Goal: Task Accomplishment & Management: Complete application form

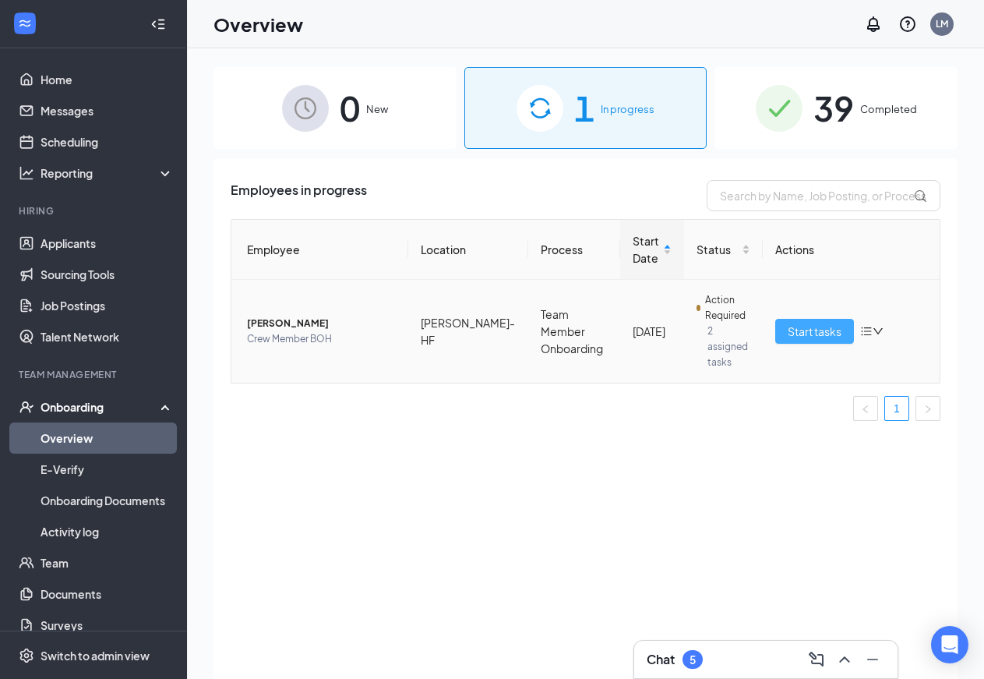
click at [818, 323] on span "Start tasks" at bounding box center [815, 331] width 54 height 17
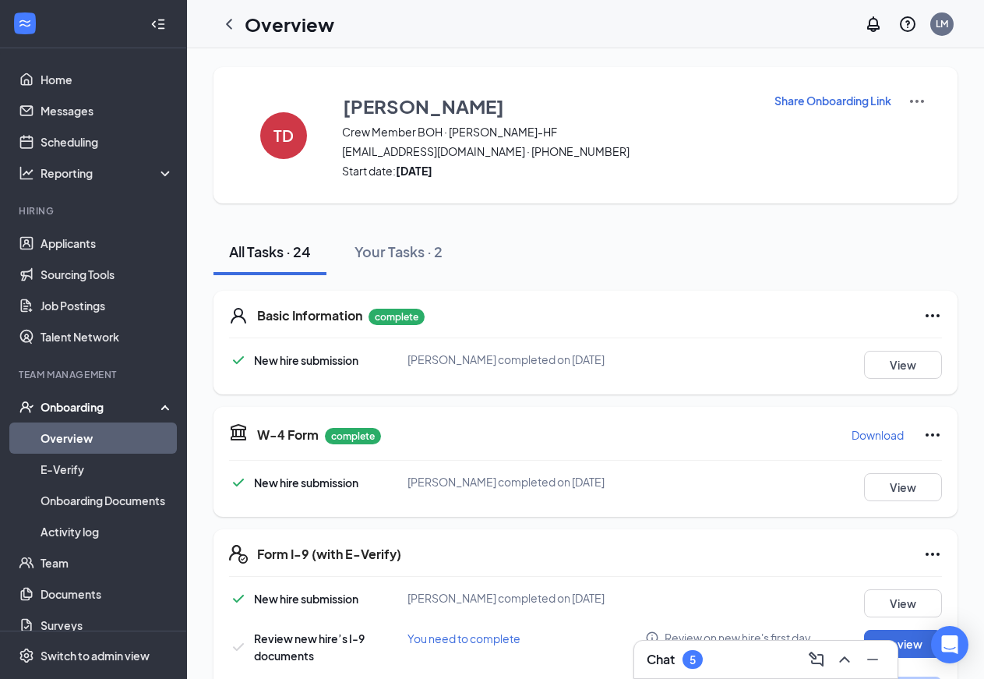
scroll to position [74, 0]
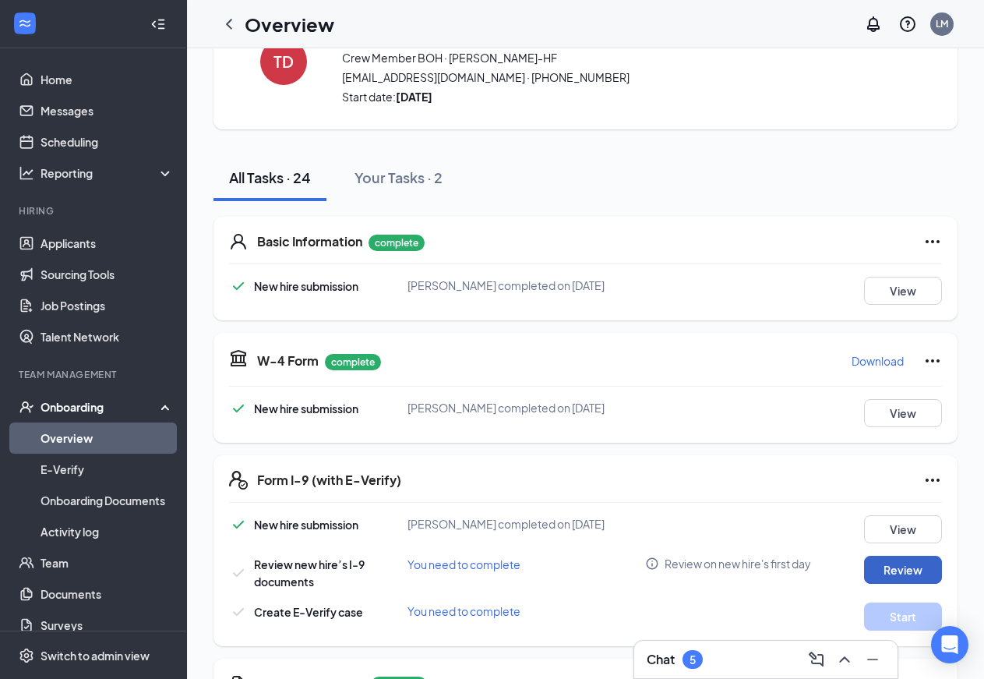
click at [909, 584] on button "Review" at bounding box center [903, 570] width 78 height 28
type input "08/27/2025"
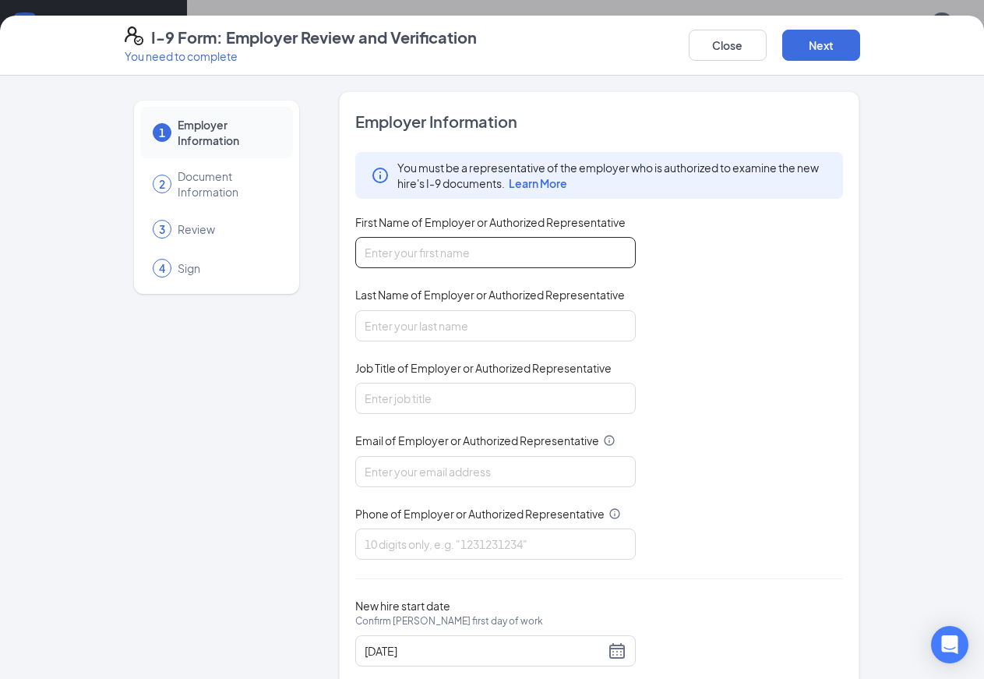
click at [355, 248] on input "First Name of Employer or Authorized Representative" at bounding box center [495, 252] width 281 height 31
type input "Patricia"
type input "Duke"
type input "1st asst"
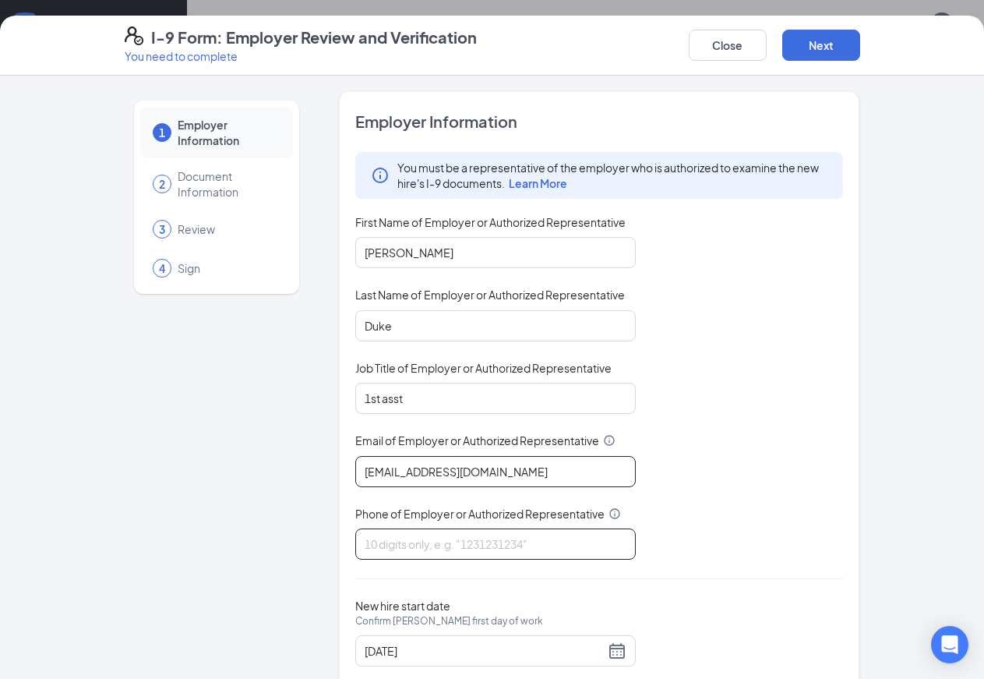
type input "HF@avantsmgmt.com"
click at [397, 535] on input "Phone of Employer or Authorized Representative" at bounding box center [495, 543] width 281 height 31
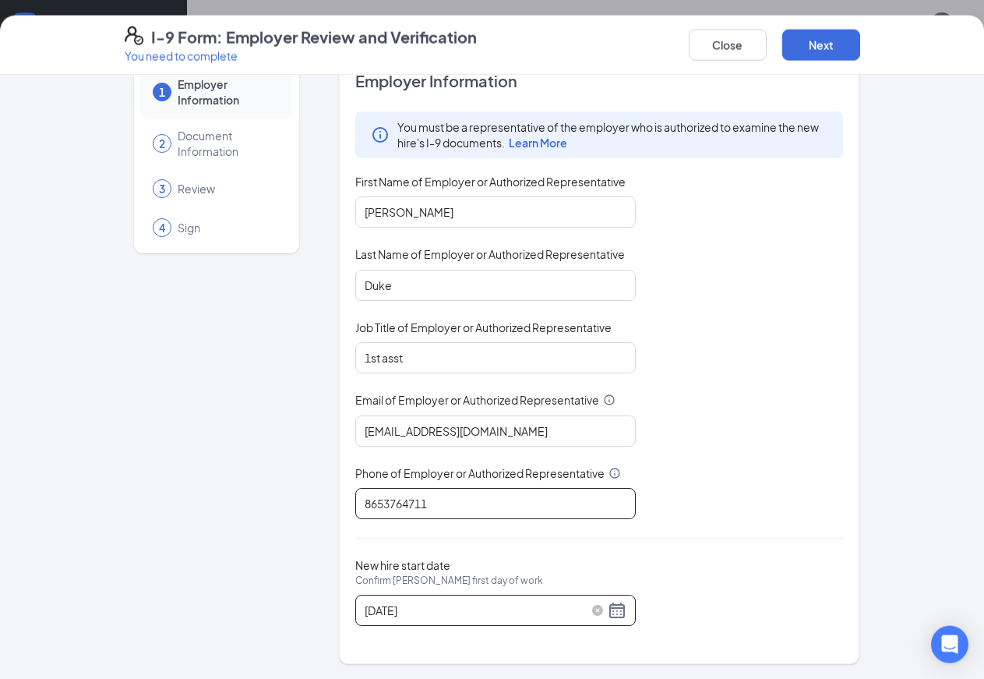
scroll to position [159, 0]
type input "8653764711"
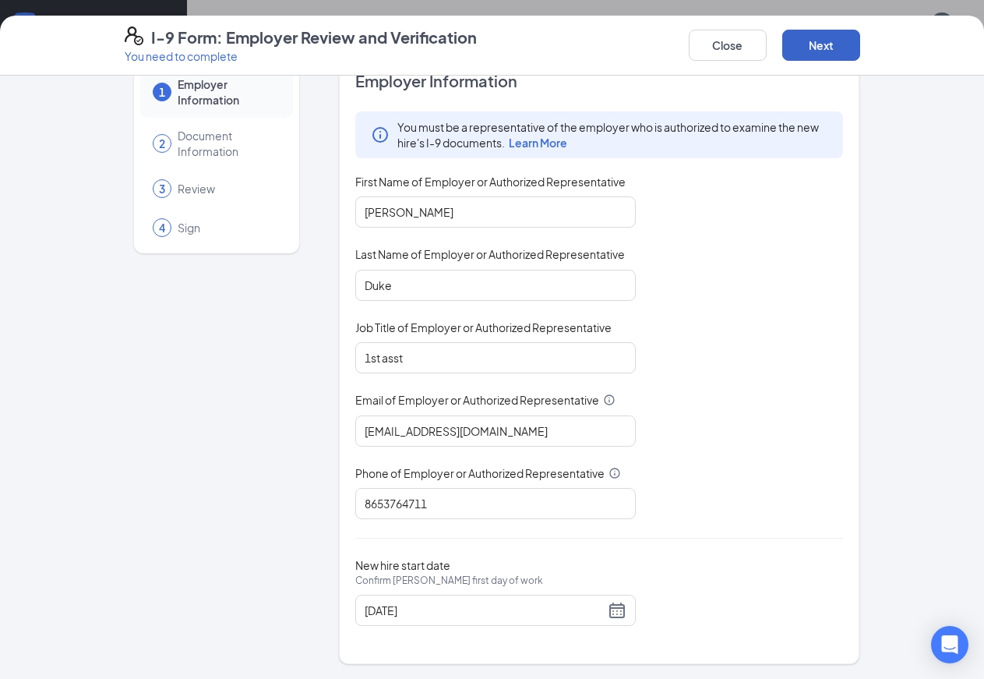
click at [860, 45] on button "Next" at bounding box center [822, 45] width 78 height 31
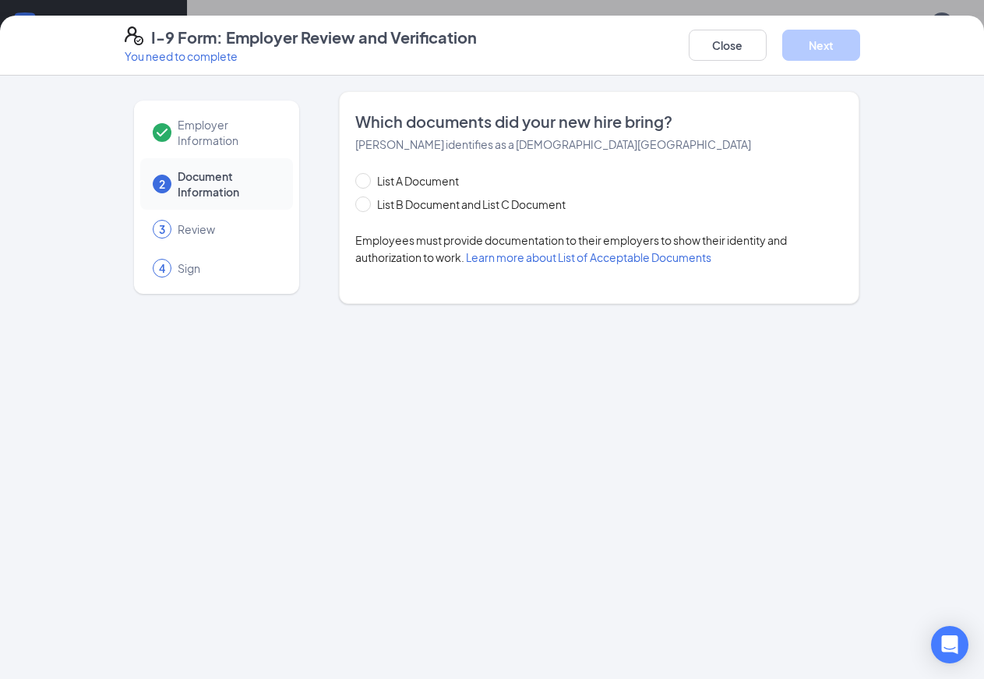
scroll to position [0, 0]
click at [355, 207] on input "List B Document and List C Document" at bounding box center [360, 201] width 11 height 11
radio input "true"
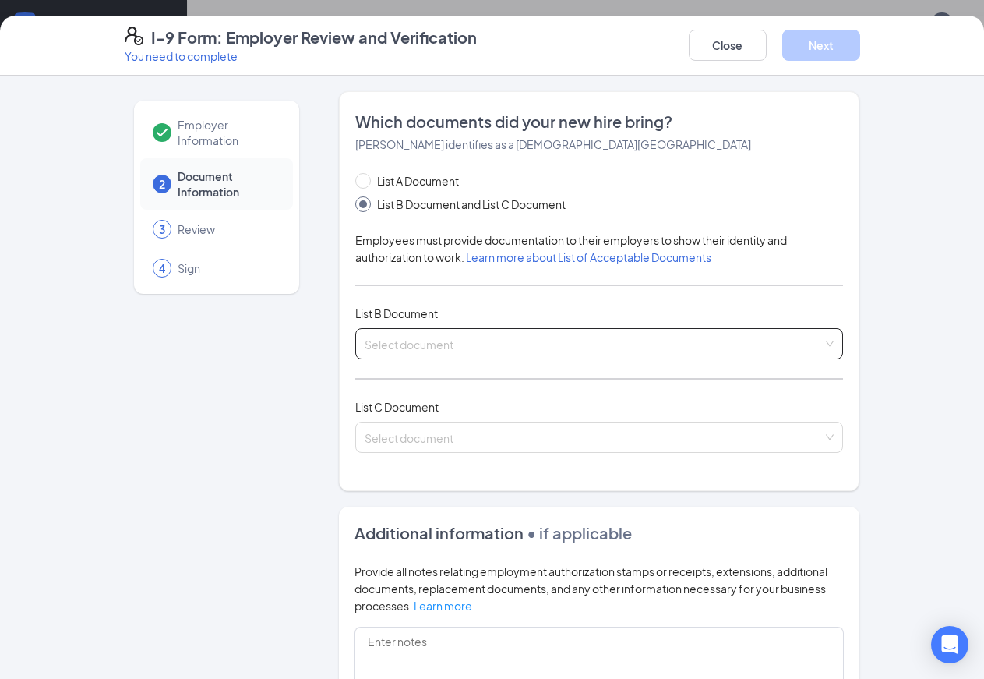
click at [376, 344] on input "search" at bounding box center [594, 340] width 459 height 23
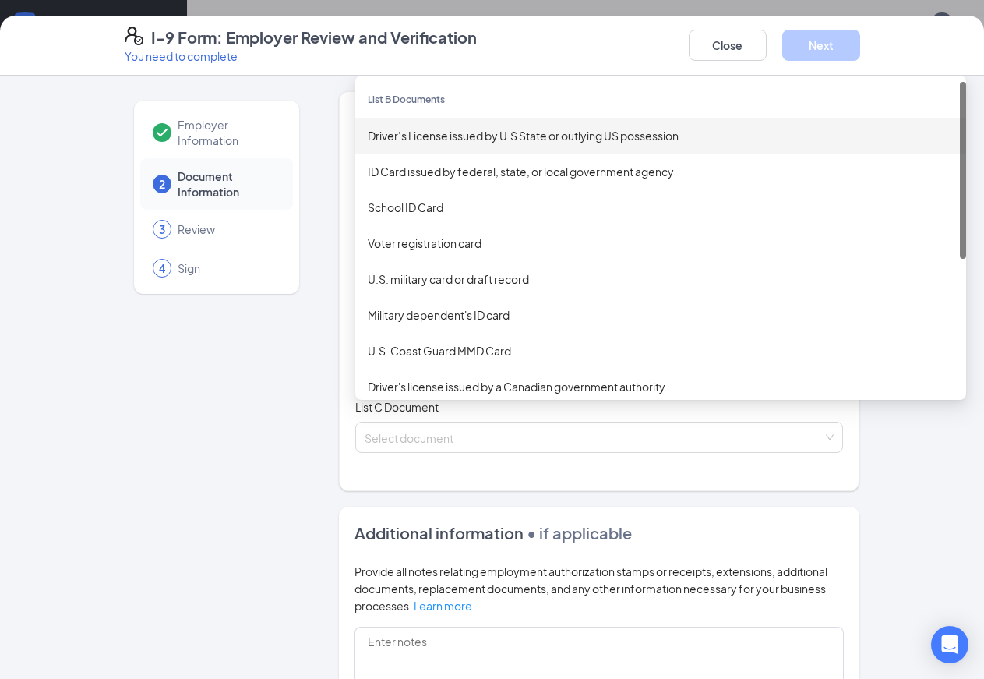
click at [416, 140] on div "Driver’s License issued by U.S State or outlying US possession" at bounding box center [661, 135] width 586 height 17
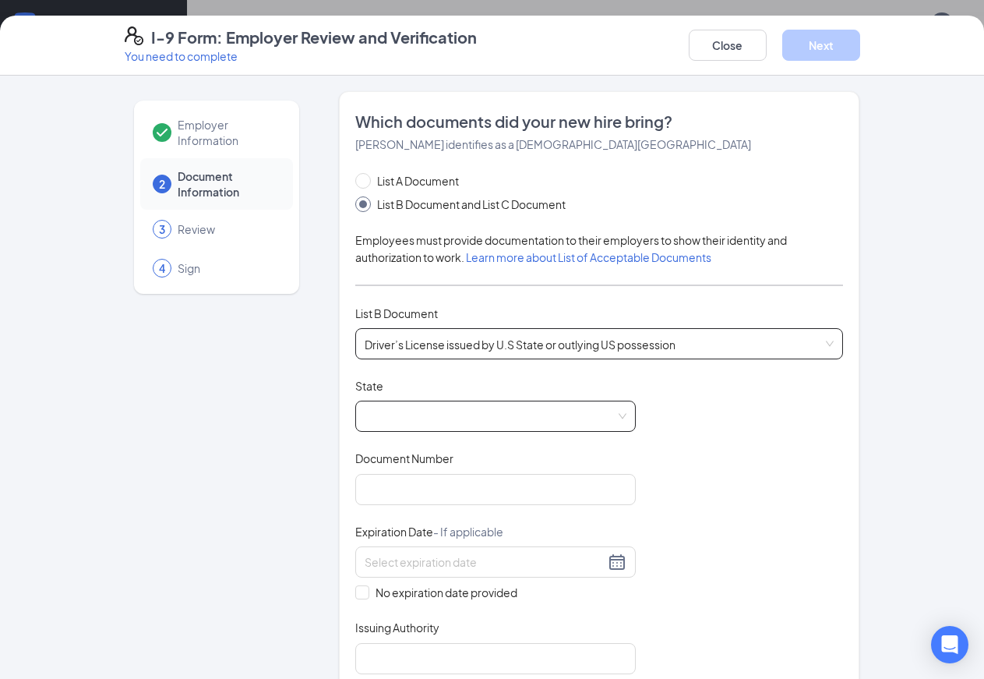
click at [584, 420] on span at bounding box center [496, 416] width 262 height 30
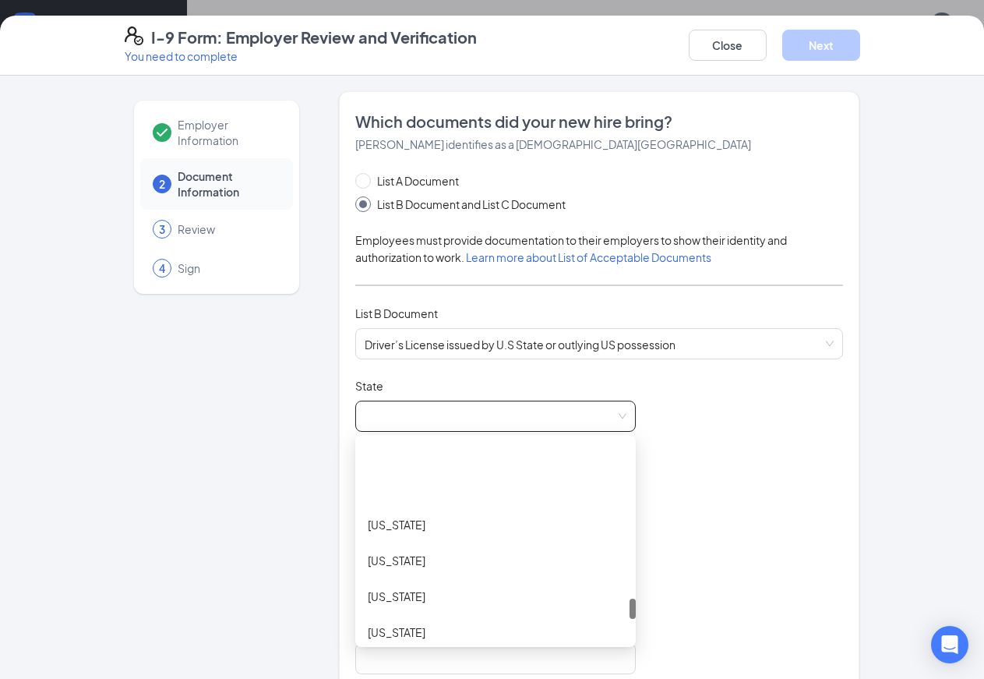
scroll to position [1609, 0]
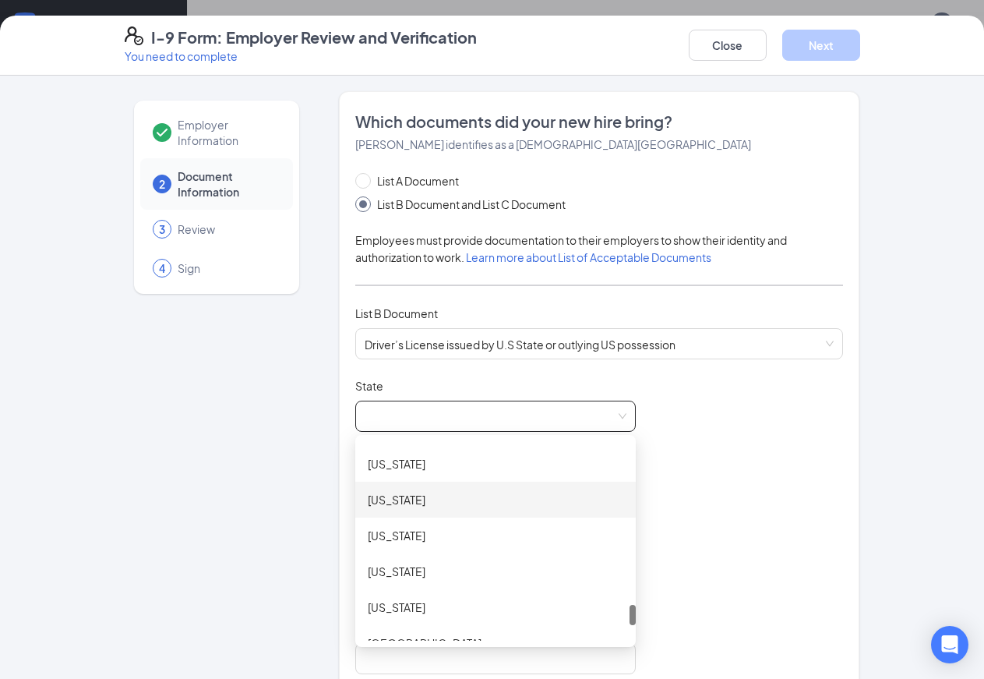
click at [355, 488] on div "Tennessee" at bounding box center [495, 500] width 281 height 36
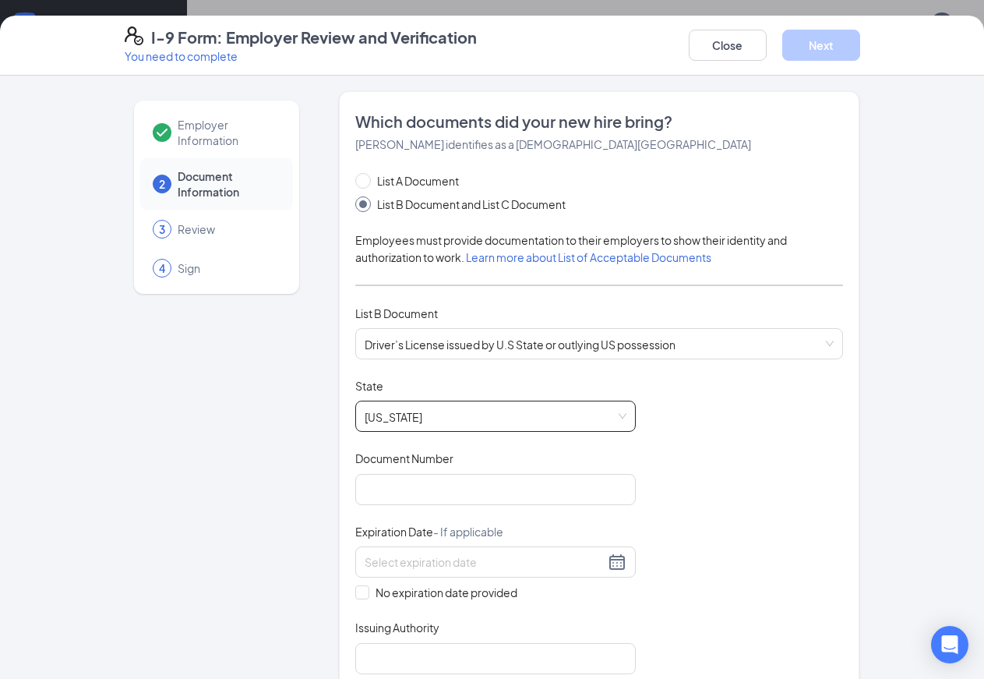
scroll to position [0, 0]
click at [355, 488] on input "Document Number" at bounding box center [495, 489] width 281 height 31
type input "157094327"
click at [365, 563] on input at bounding box center [485, 561] width 240 height 17
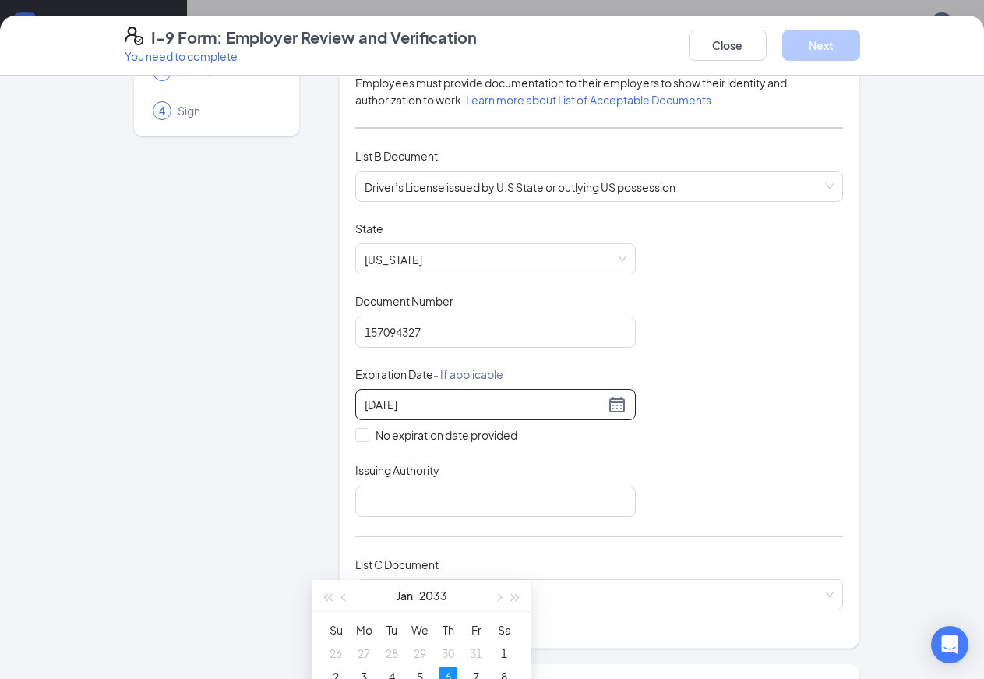
scroll to position [168, 0]
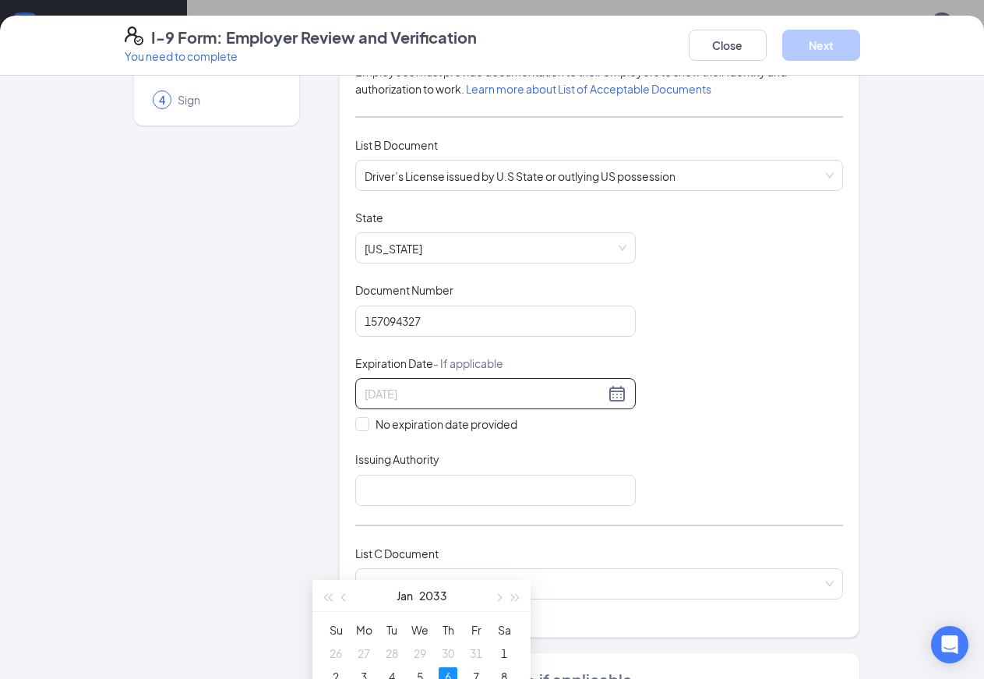
click at [451, 671] on div "6" at bounding box center [448, 676] width 19 height 19
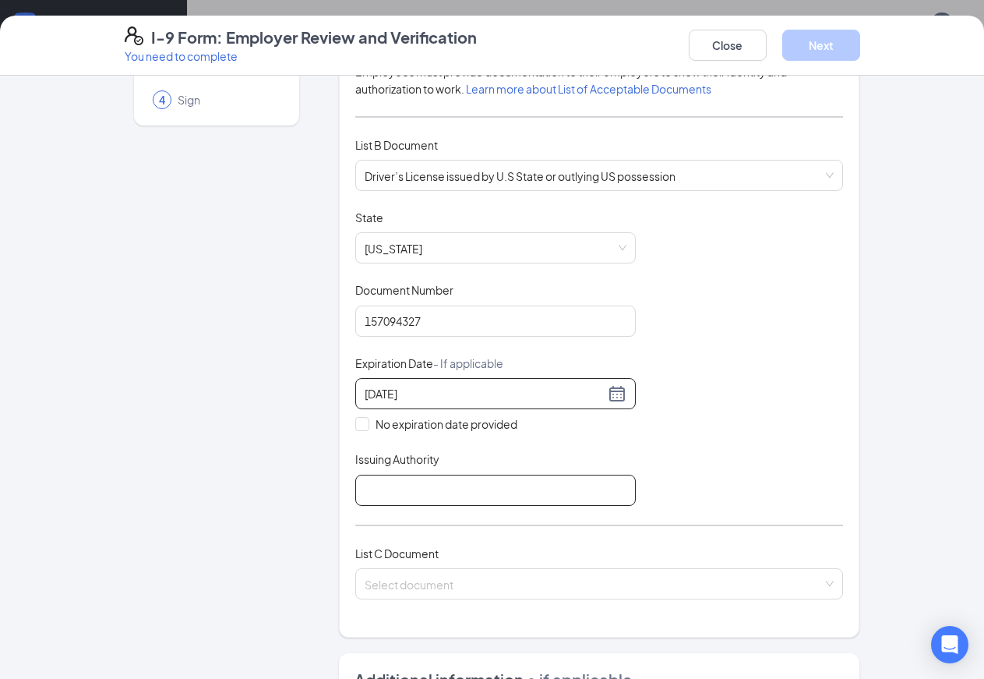
type input "01/06/2033"
click at [384, 492] on input "Issuing Authority" at bounding box center [495, 490] width 281 height 31
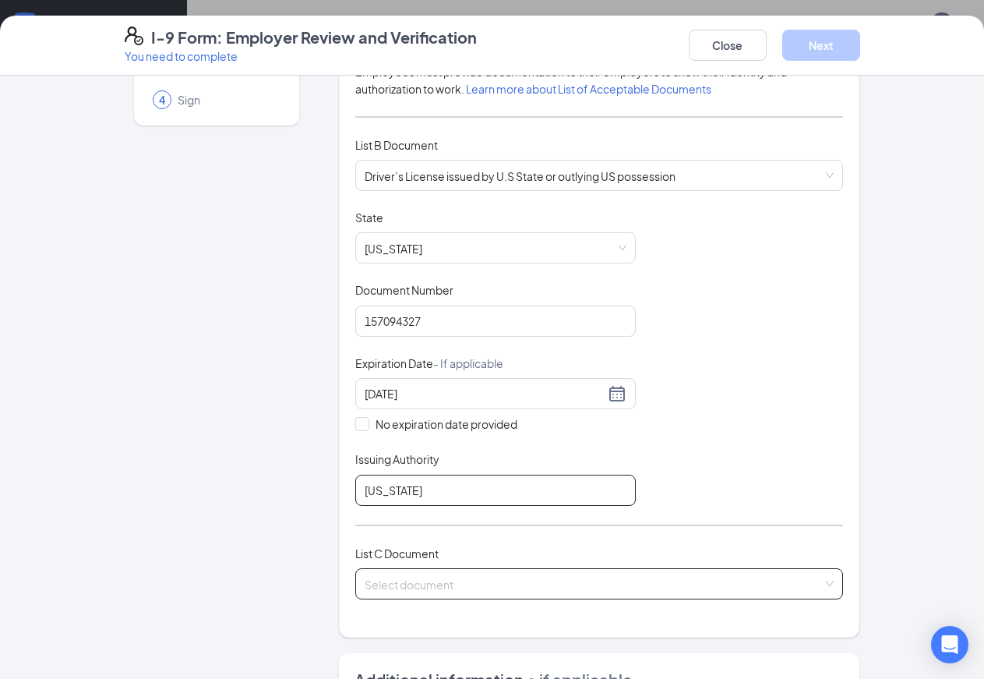
type input "tennessee"
click at [369, 578] on input "search" at bounding box center [594, 580] width 459 height 23
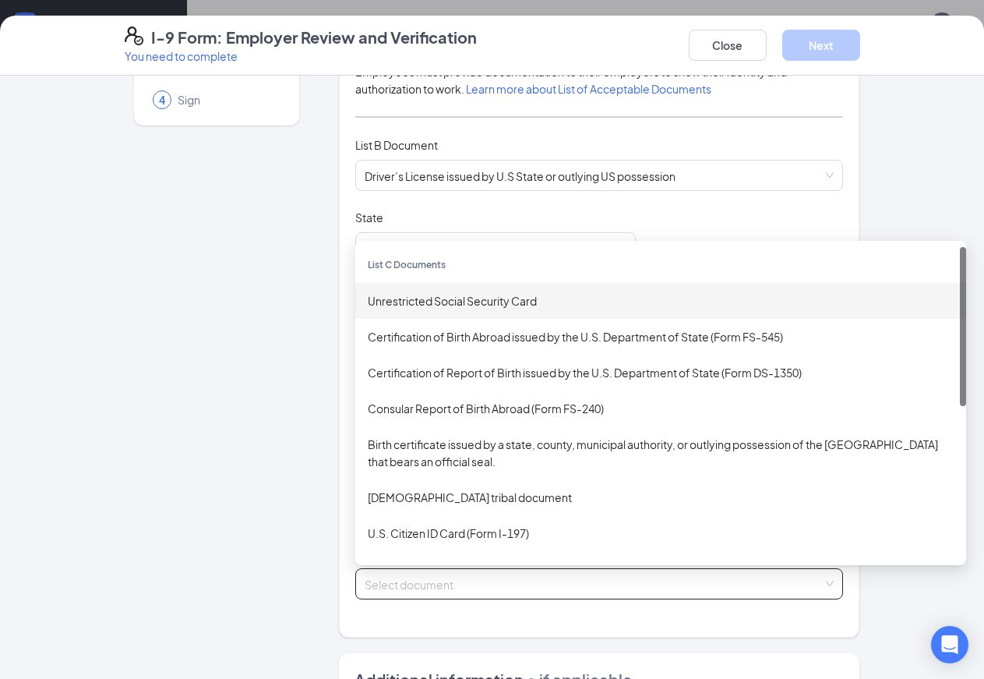
click at [401, 303] on div "Unrestricted Social Security Card" at bounding box center [661, 300] width 586 height 17
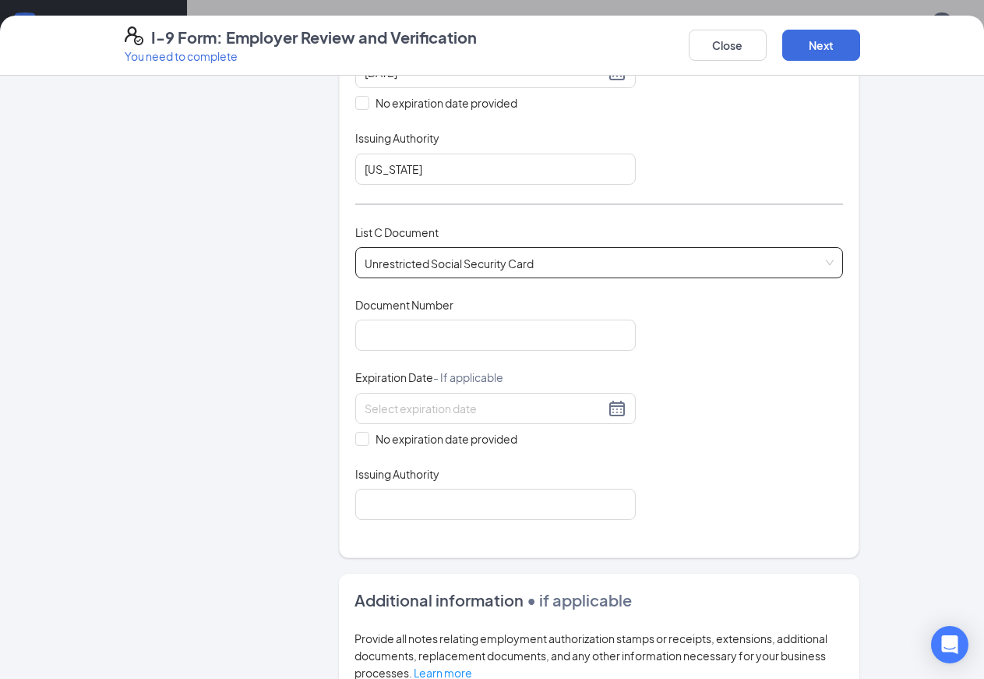
scroll to position [589, 0]
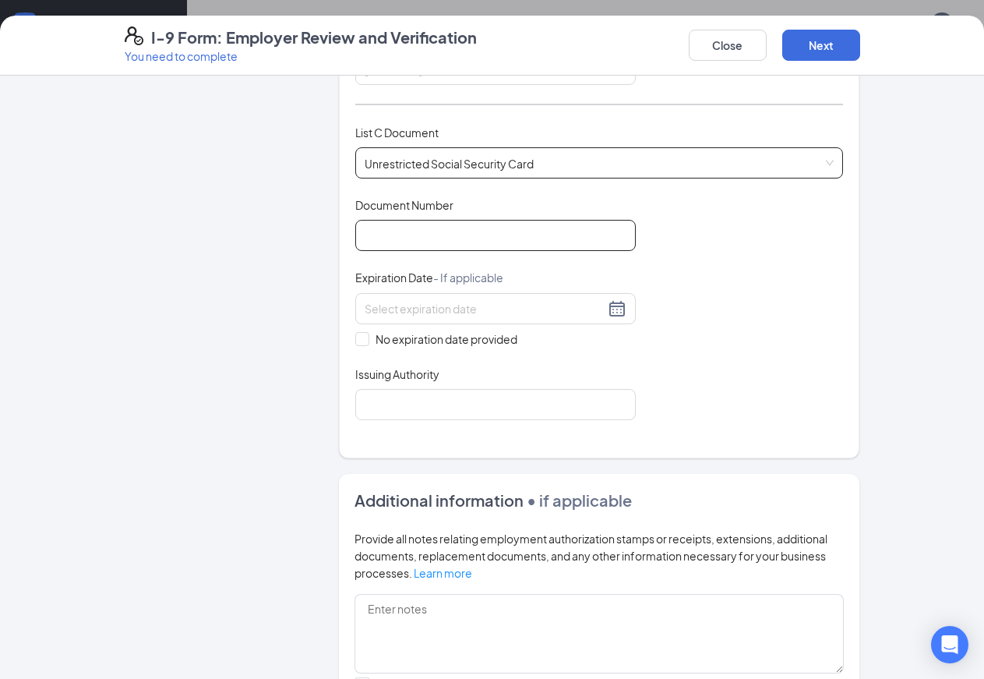
click at [392, 231] on input "Document Number" at bounding box center [495, 235] width 281 height 31
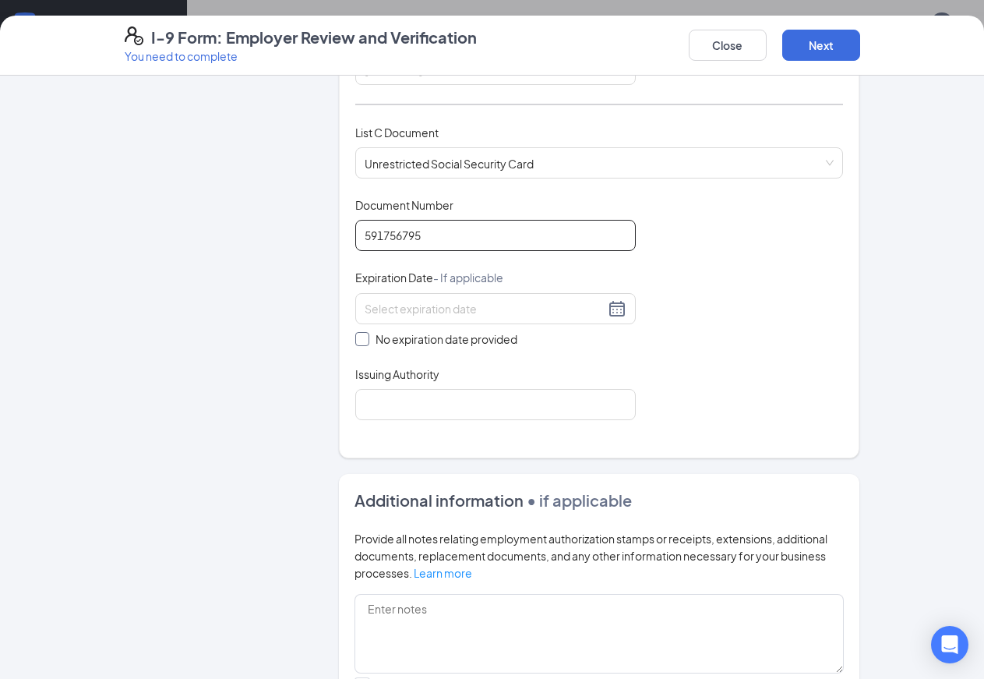
type input "591756795"
click at [355, 337] on input "No expiration date provided" at bounding box center [360, 337] width 11 height 11
checkbox input "true"
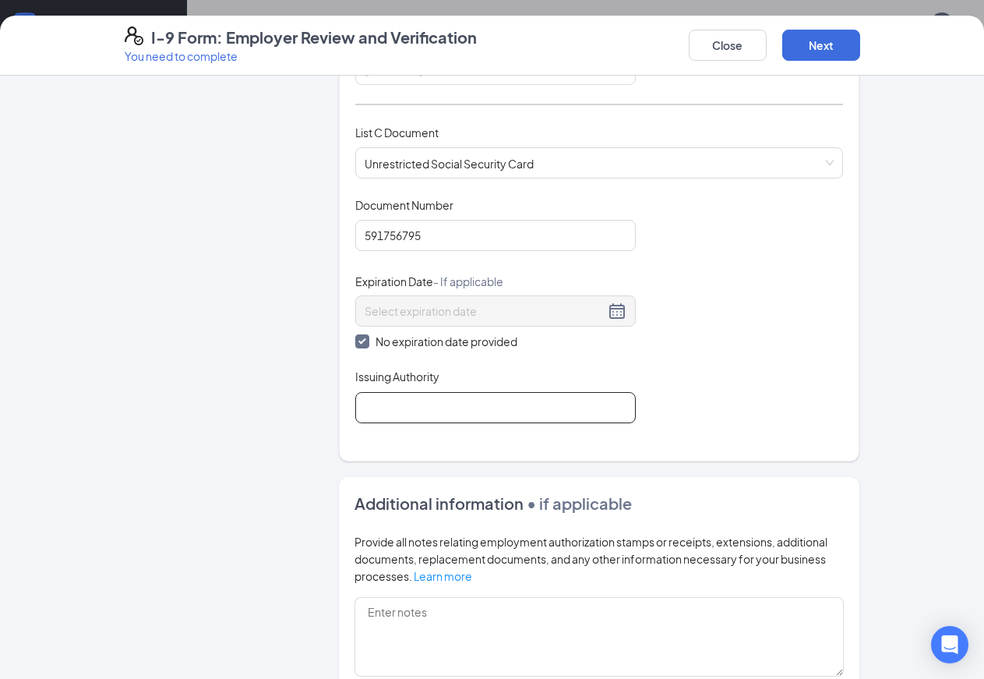
click at [362, 408] on input "Issuing Authority" at bounding box center [495, 407] width 281 height 31
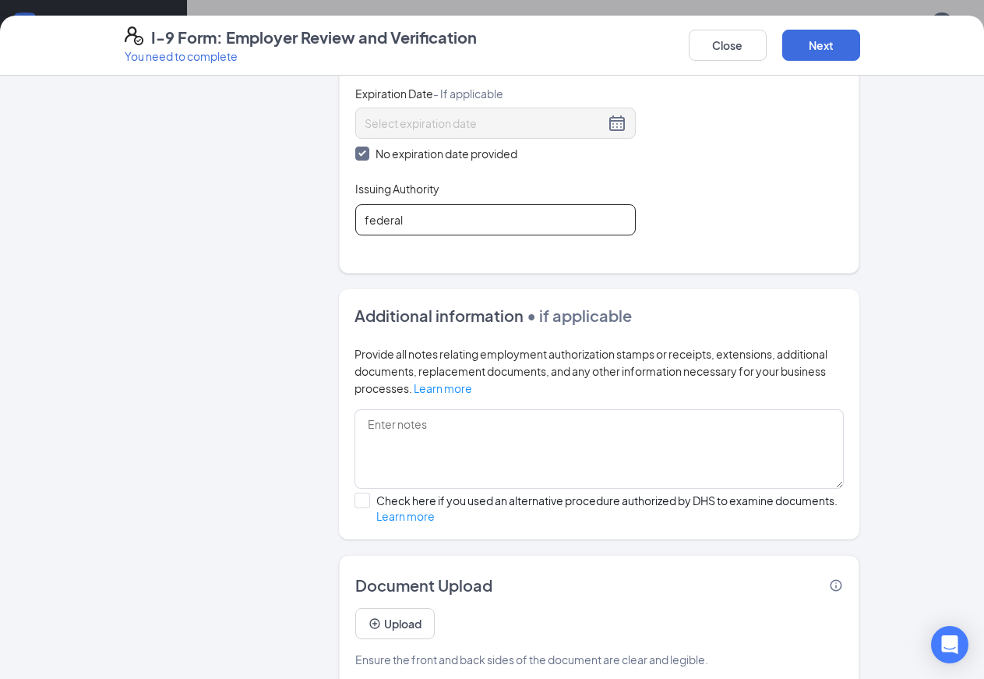
scroll to position [477, 0]
type input "federal"
click at [860, 54] on button "Next" at bounding box center [822, 45] width 78 height 31
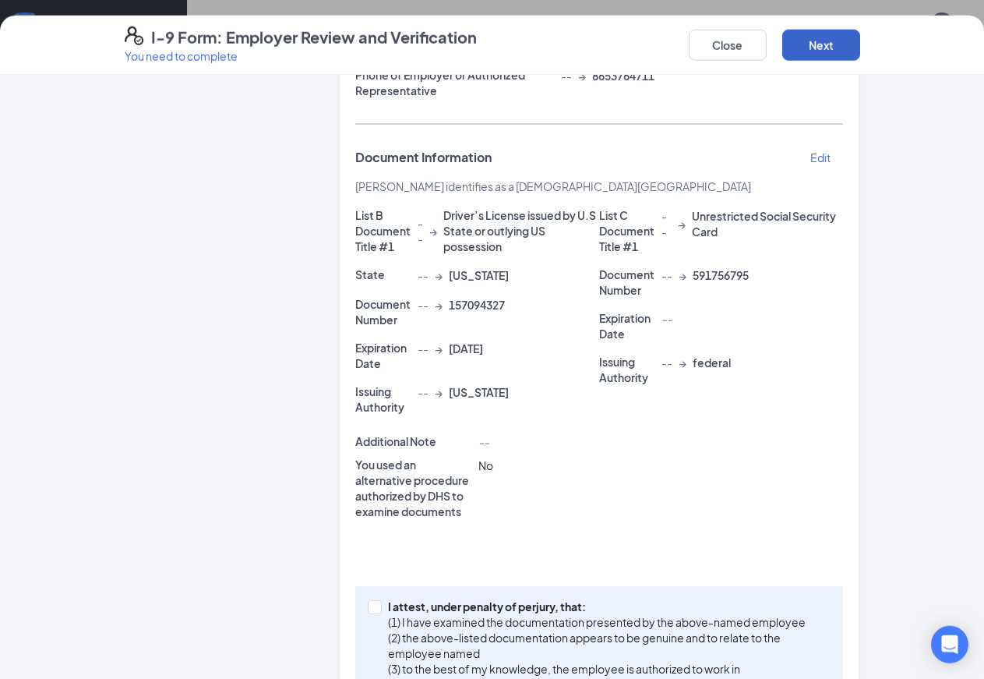
scroll to position [716, 0]
click at [368, 600] on input "I attest, under penalty of perjury, that: (1) I have examined the documentation…" at bounding box center [373, 605] width 11 height 11
checkbox input "true"
click at [860, 39] on button "Next" at bounding box center [822, 45] width 78 height 31
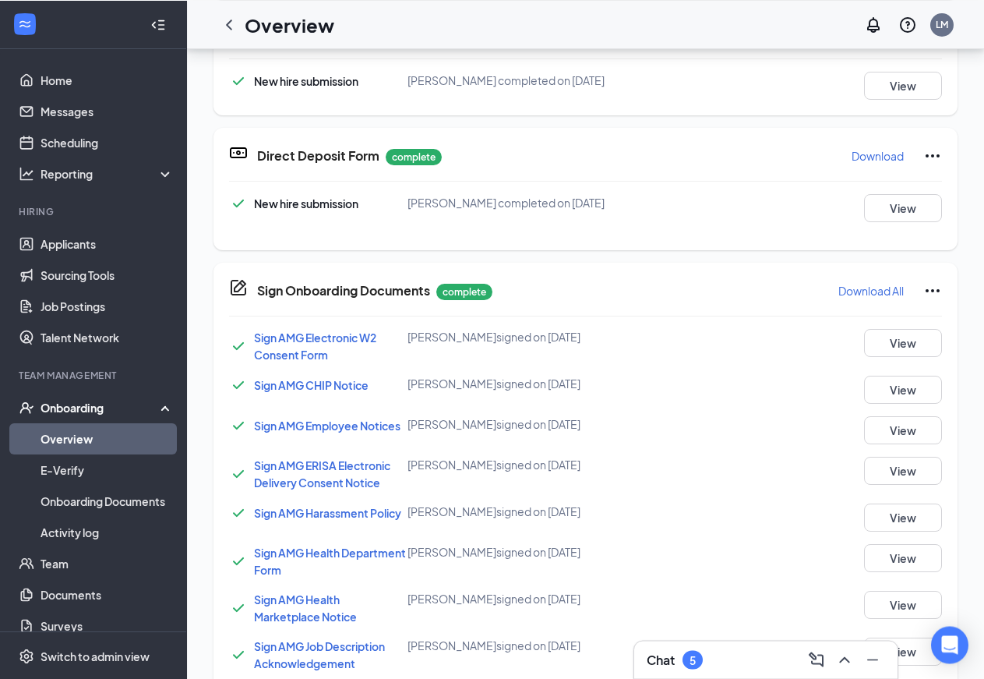
scroll to position [408, 0]
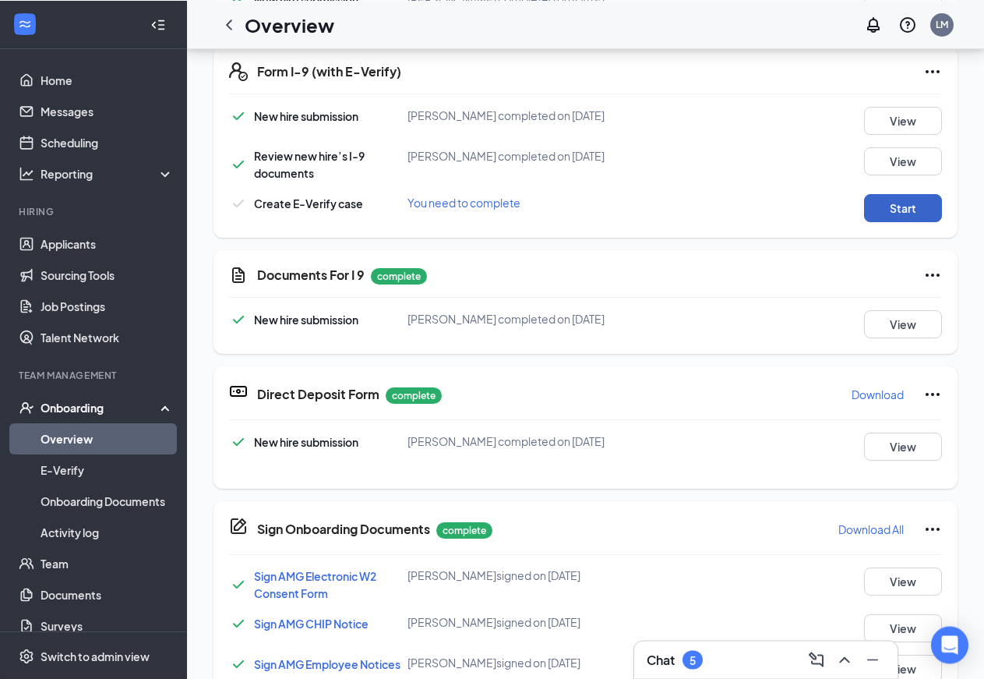
click at [893, 222] on button "Start" at bounding box center [903, 208] width 78 height 28
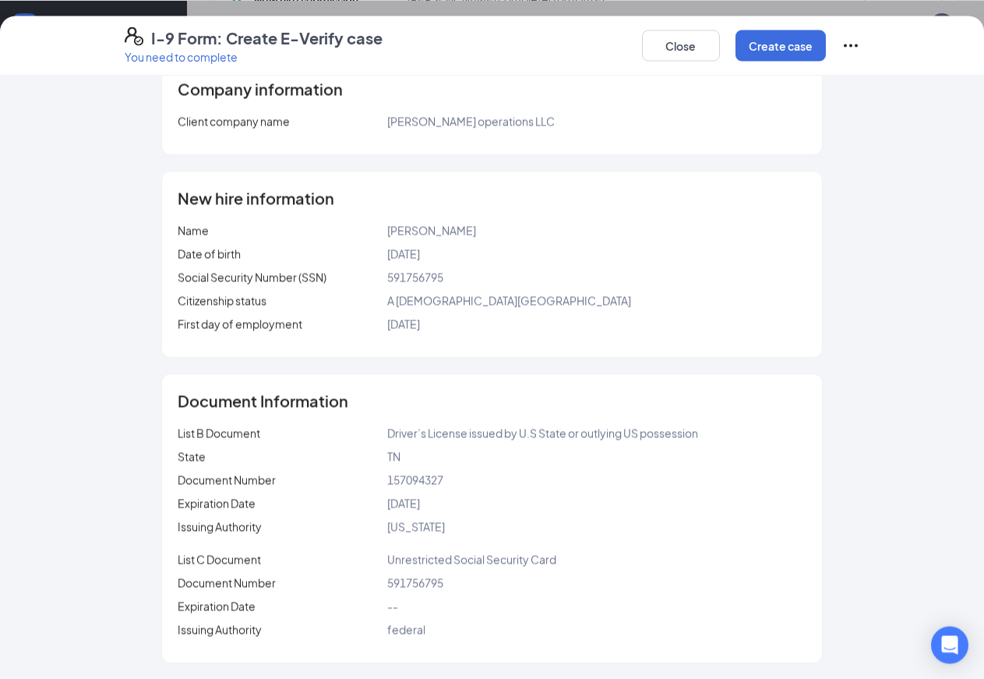
scroll to position [0, 0]
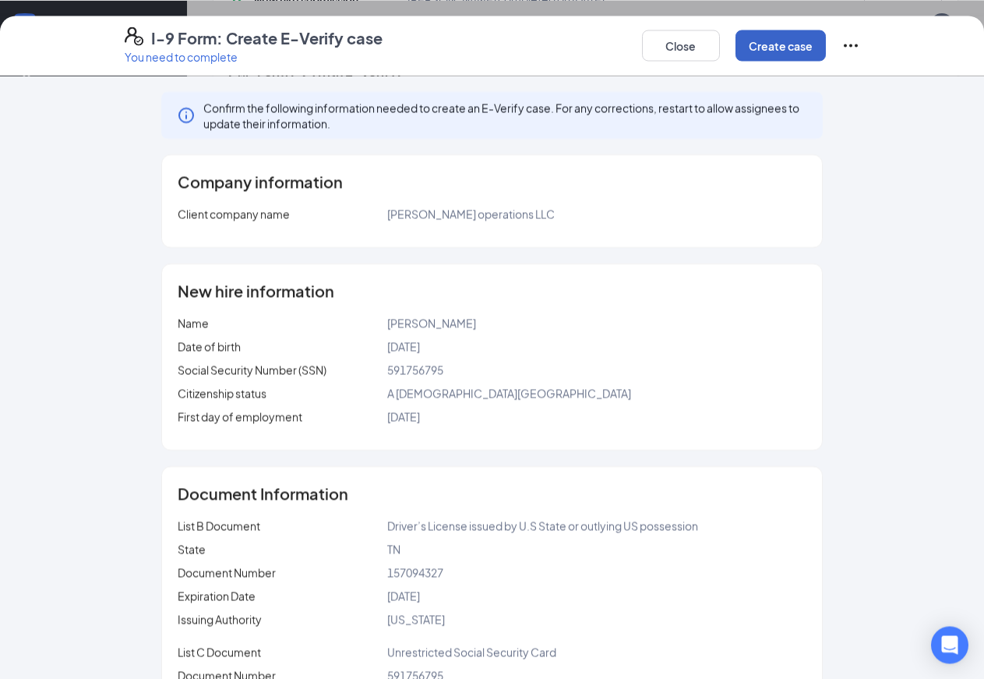
click at [826, 44] on button "Create case" at bounding box center [781, 45] width 90 height 31
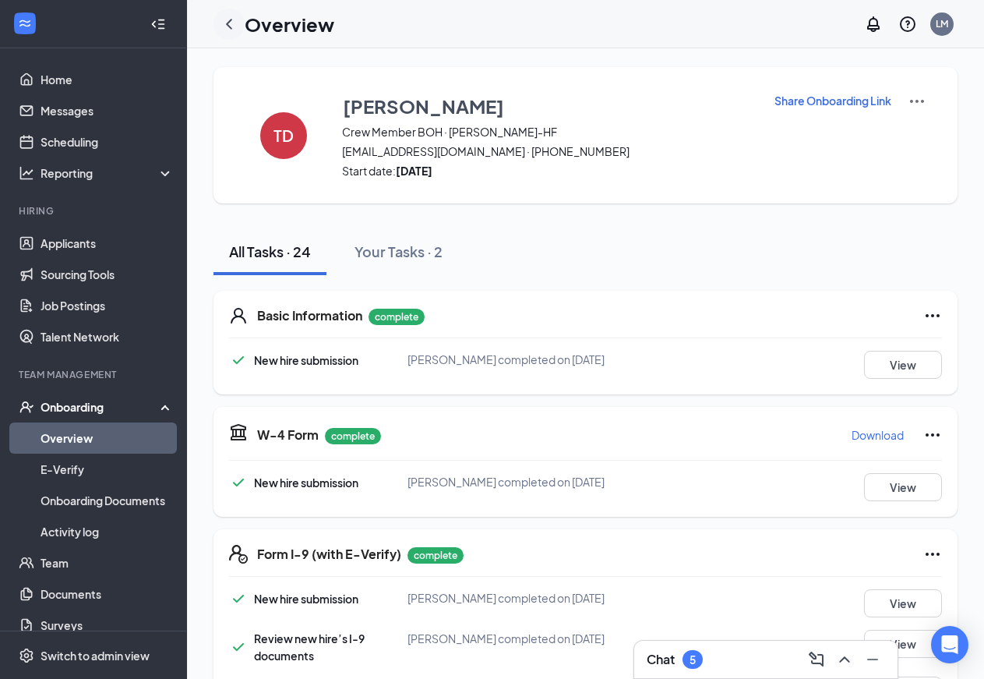
click at [229, 27] on icon "ChevronLeft" at bounding box center [229, 24] width 6 height 10
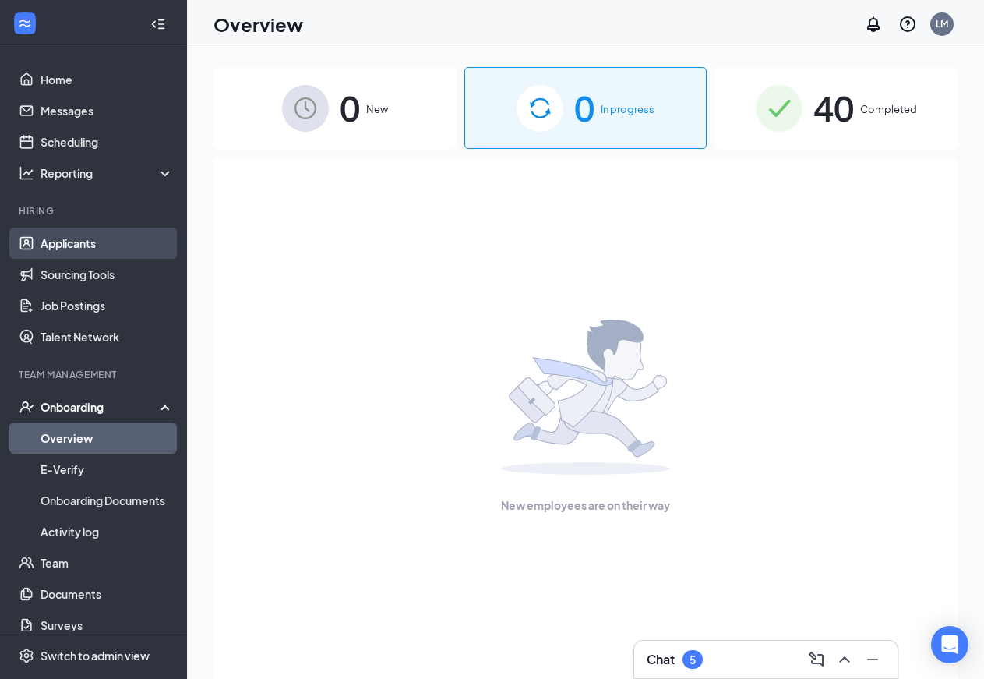
click at [98, 243] on link "Applicants" at bounding box center [107, 243] width 133 height 31
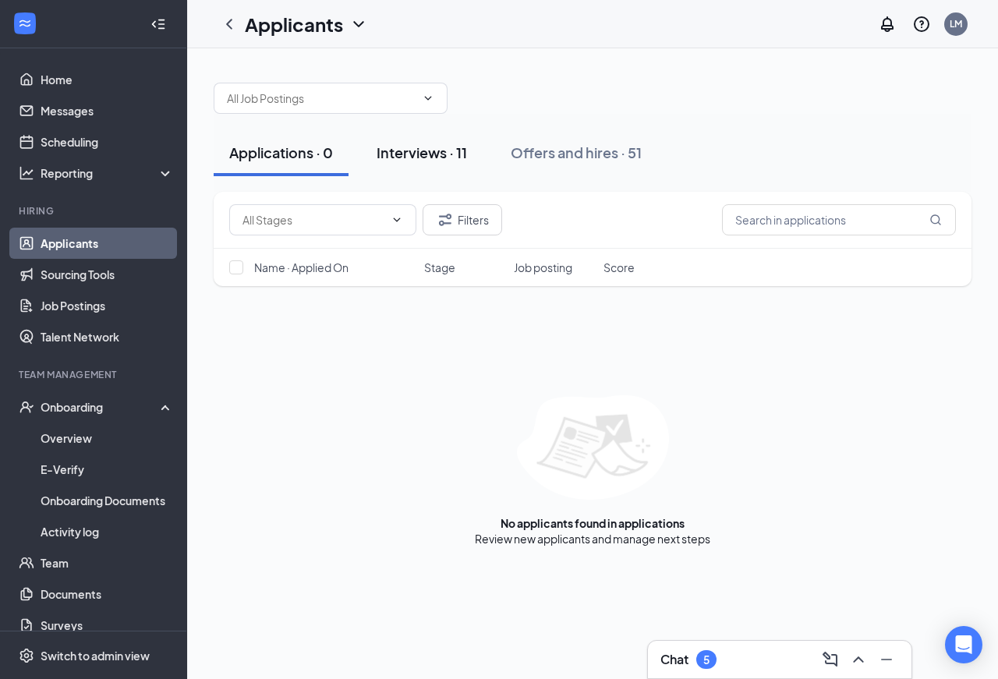
click at [411, 147] on div "Interviews · 11" at bounding box center [421, 152] width 90 height 19
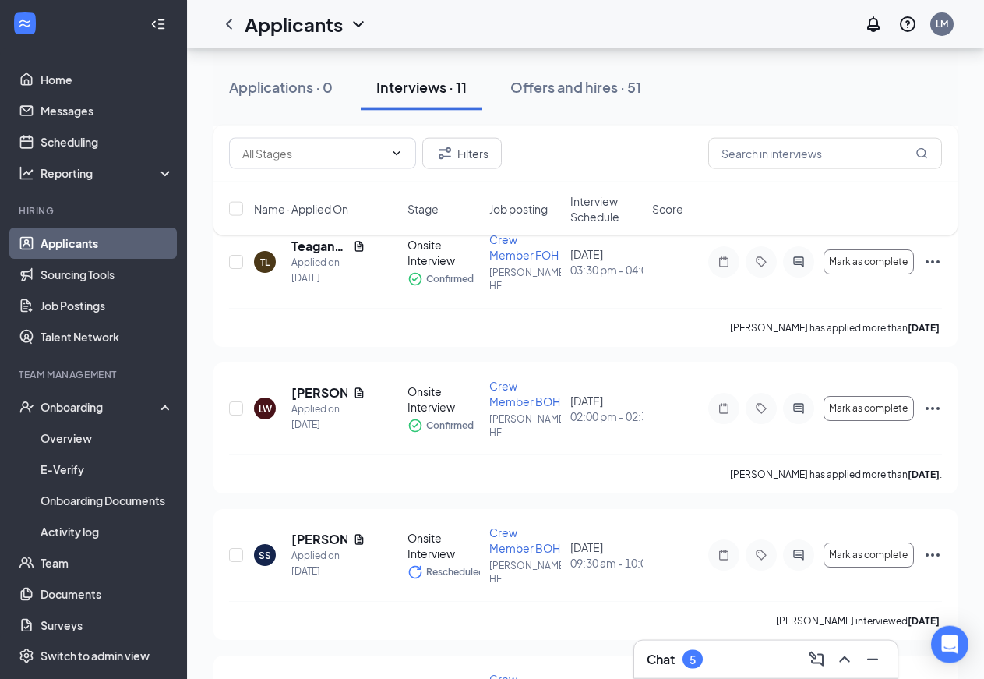
scroll to position [159, 0]
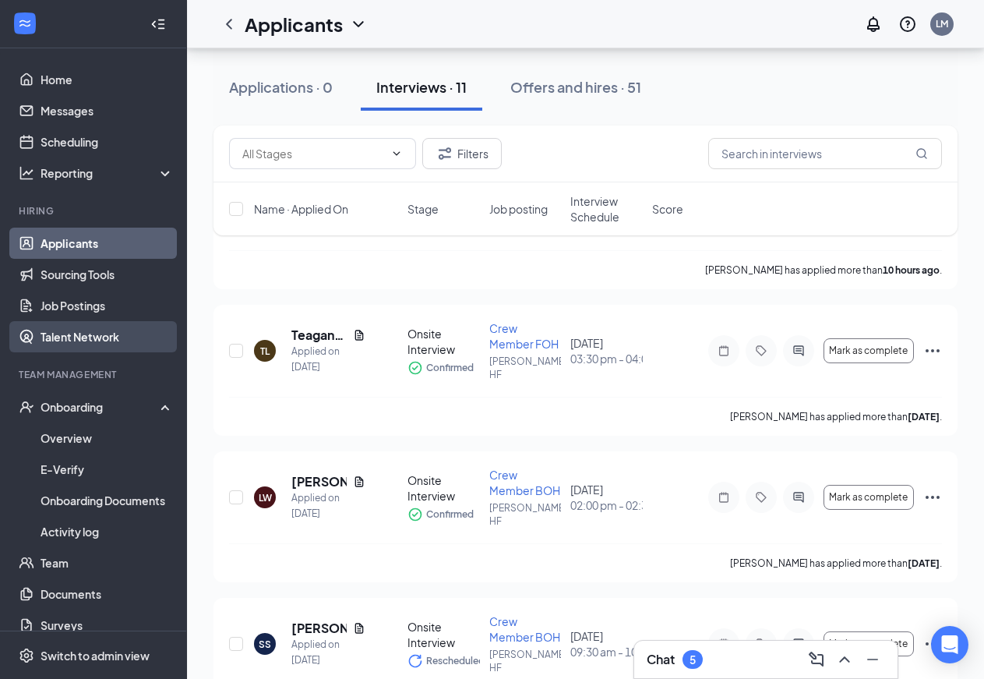
click at [104, 337] on link "Talent Network" at bounding box center [107, 336] width 133 height 31
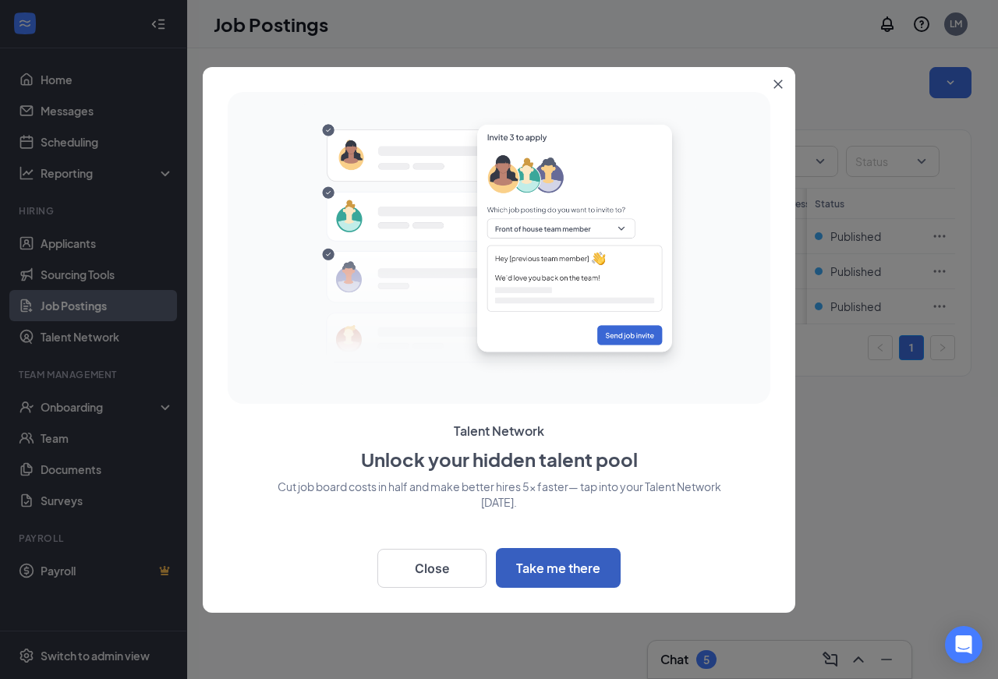
click at [569, 566] on button "Take me there" at bounding box center [558, 568] width 125 height 40
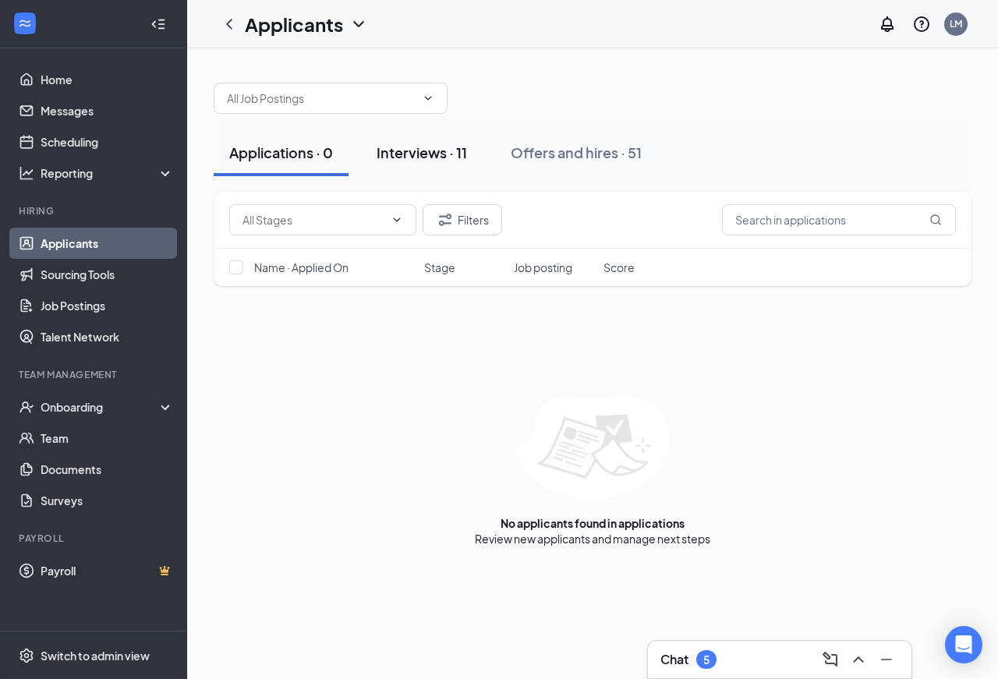
click at [420, 150] on div "Interviews · 11" at bounding box center [421, 152] width 90 height 19
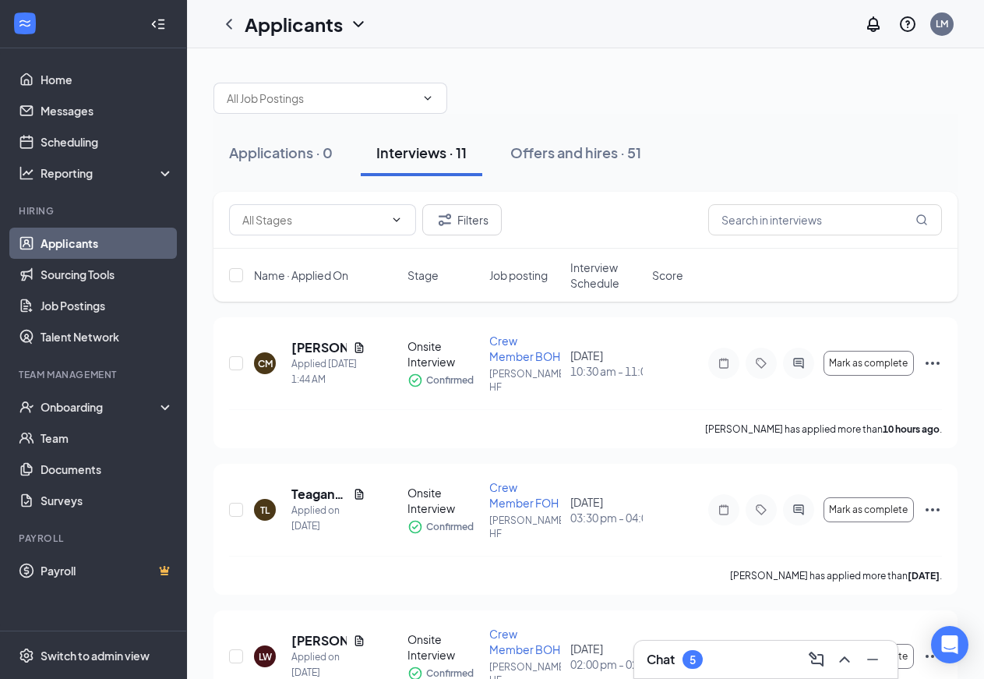
click at [689, 659] on div "5" at bounding box center [693, 659] width 20 height 19
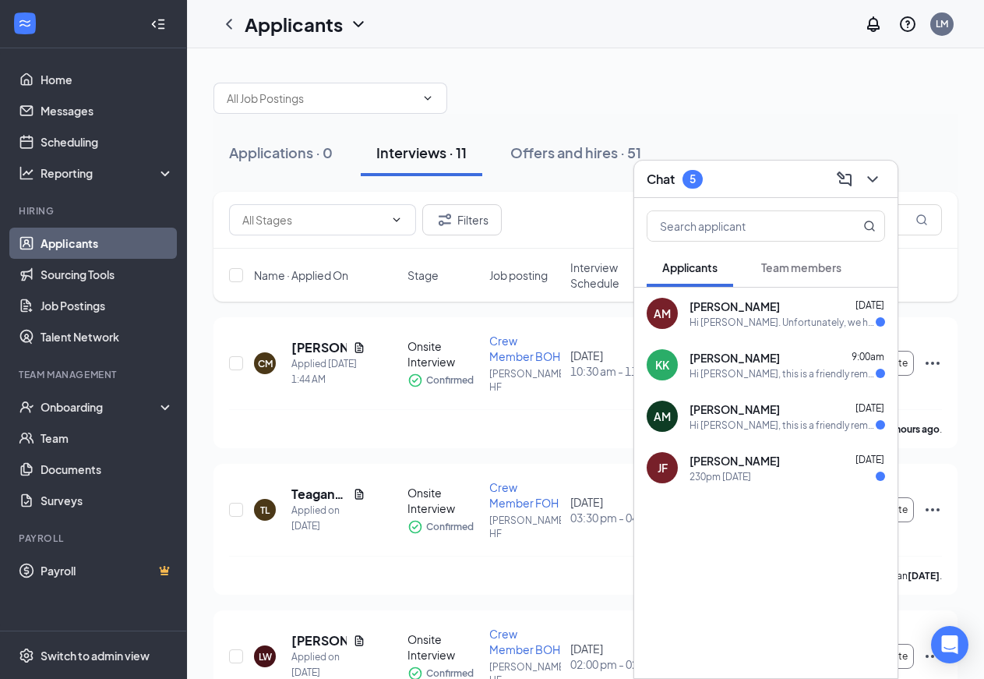
click at [699, 101] on div at bounding box center [586, 90] width 744 height 47
